Goal: Task Accomplishment & Management: Use online tool/utility

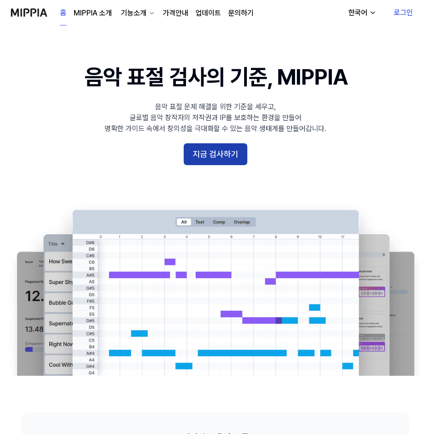
click at [219, 154] on button "지금 검사하기" at bounding box center [216, 154] width 64 height 22
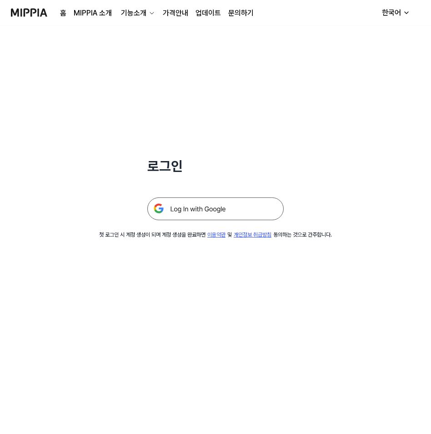
click at [215, 210] on img at bounding box center [215, 209] width 137 height 23
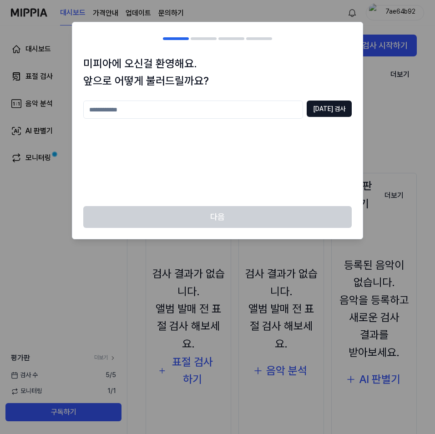
click at [135, 110] on input "text" at bounding box center [193, 110] width 220 height 18
type input "*********"
click at [334, 110] on button "[DATE] 검사" at bounding box center [329, 109] width 45 height 16
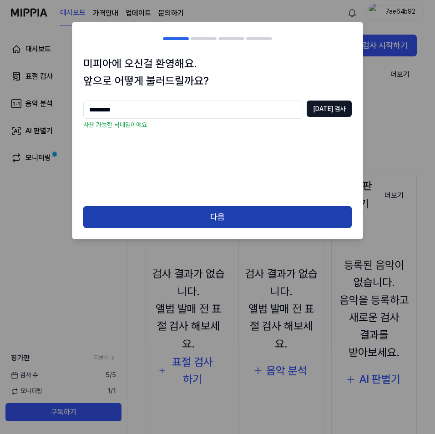
click at [236, 221] on button "다음" at bounding box center [217, 217] width 269 height 22
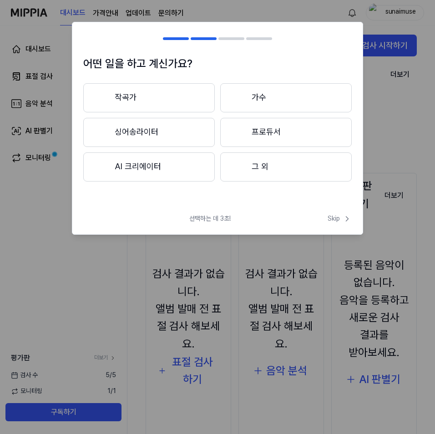
click at [198, 170] on button "AI 크리에이터" at bounding box center [149, 166] width 132 height 29
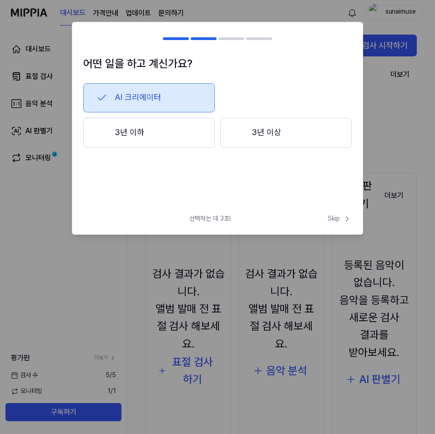
click at [183, 142] on button "3년 이하" at bounding box center [149, 133] width 132 height 30
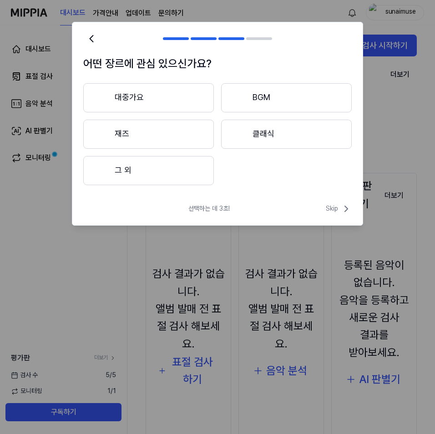
click at [164, 101] on button "대중가요" at bounding box center [148, 97] width 131 height 29
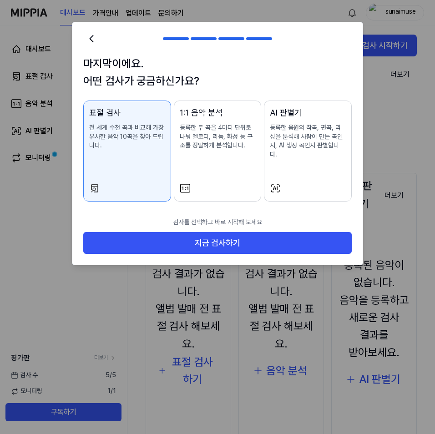
click at [142, 158] on div "표절 검사 전 세계 수천 곡과 비교해 가장 유사한 음악 10곡을 찾아 드립니다." at bounding box center [127, 138] width 76 height 62
click at [308, 157] on div "AI 판별기 등록한 음원의 작곡, 편곡, 믹싱을 분석해 사람이 만든 곡인지, AI 생성 곡인지 판별합니다." at bounding box center [308, 142] width 76 height 71
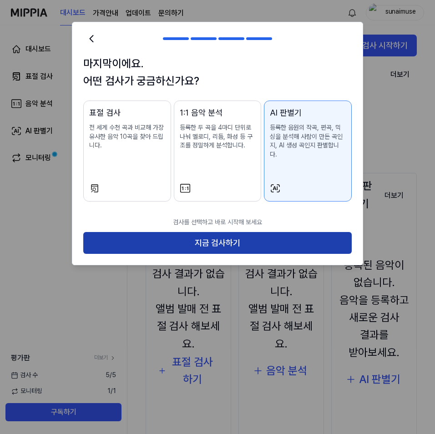
click at [236, 232] on button "지금 검사하기" at bounding box center [217, 243] width 269 height 22
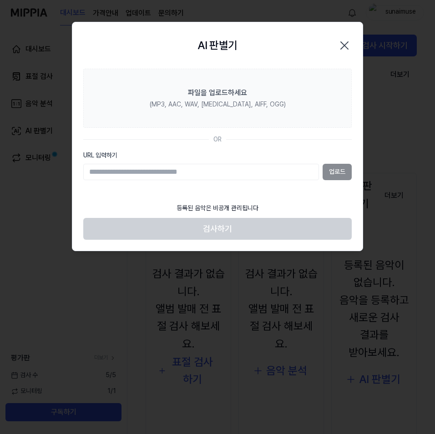
click at [335, 170] on div "업로드" at bounding box center [217, 172] width 269 height 16
click at [127, 173] on input "URL 입력하기" at bounding box center [201, 172] width 236 height 16
click at [345, 45] on icon "button" at bounding box center [344, 45] width 7 height 7
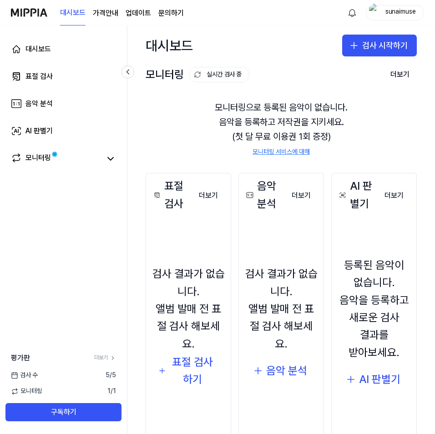
scroll to position [46, 0]
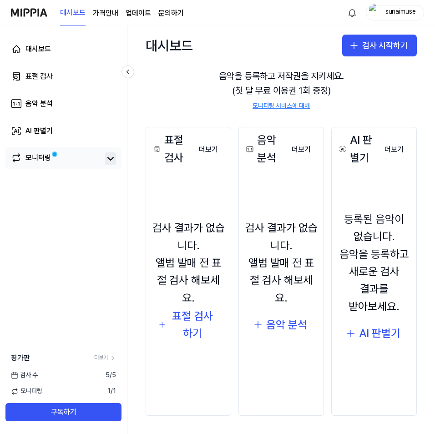
click at [110, 157] on icon at bounding box center [110, 158] width 11 height 11
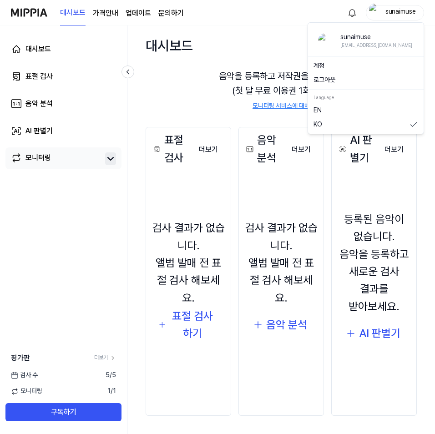
click at [405, 14] on div "sunaimuse" at bounding box center [401, 12] width 36 height 10
click at [327, 80] on button "로그아웃" at bounding box center [366, 80] width 105 height 9
